Goal: Check status: Check status

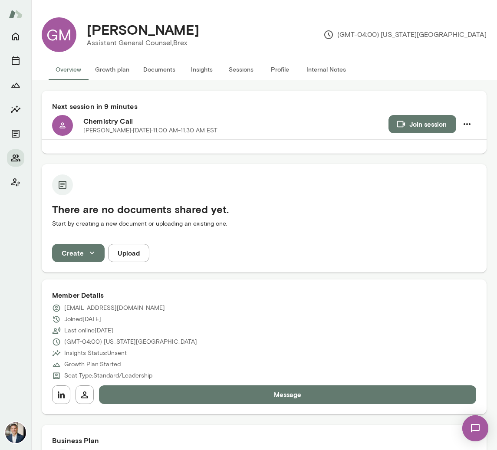
click at [250, 74] on button "Sessions" at bounding box center [241, 69] width 39 height 21
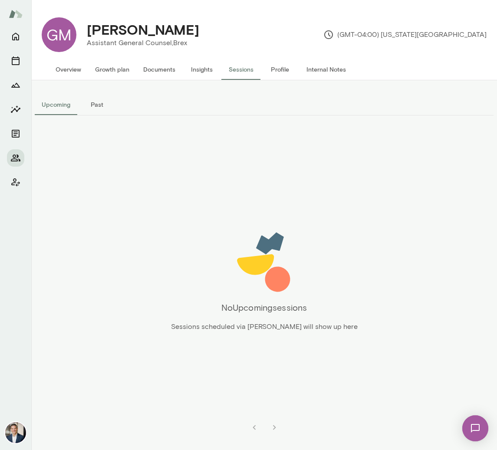
click at [86, 102] on button "Past" at bounding box center [96, 104] width 39 height 21
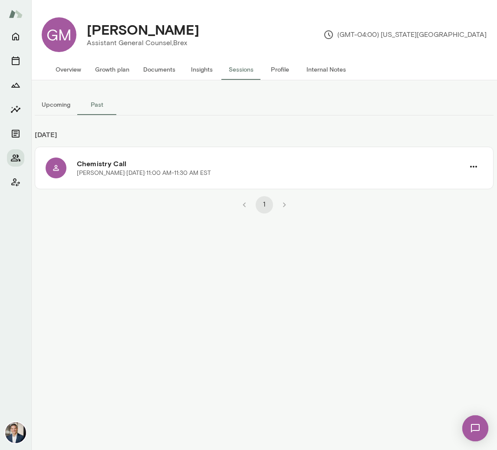
click at [57, 104] on button "Upcoming" at bounding box center [56, 104] width 43 height 21
